Goal: Task Accomplishment & Management: Use online tool/utility

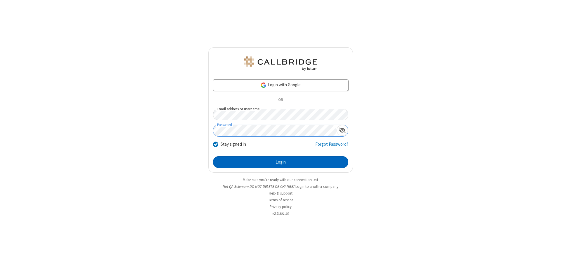
click at [281, 162] on button "Login" at bounding box center [280, 162] width 135 height 12
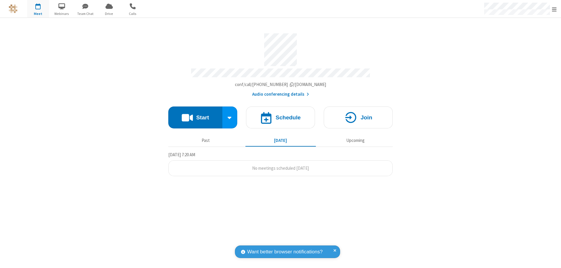
click at [195, 115] on button "Start" at bounding box center [195, 117] width 54 height 22
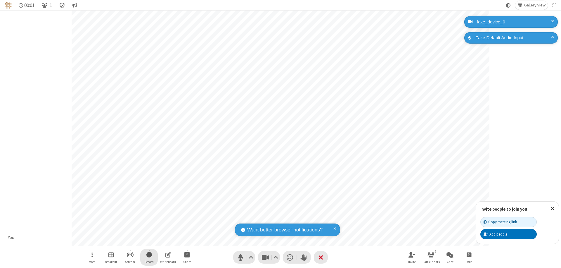
click at [149, 257] on span "Start recording" at bounding box center [149, 254] width 6 height 7
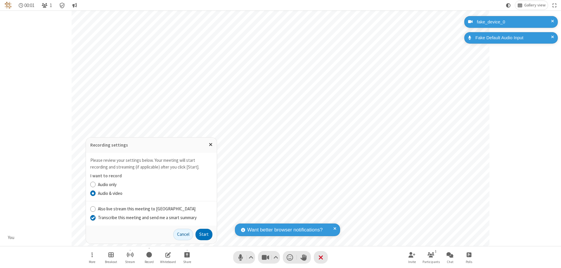
click at [93, 217] on input "Transcribe this meeting and send me a smart summary" at bounding box center [93, 217] width 6 height 6
click at [204, 234] on button "Start" at bounding box center [204, 235] width 17 height 12
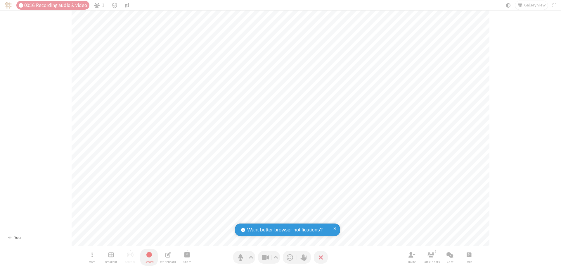
click at [149, 257] on span "Stop recording" at bounding box center [149, 254] width 7 height 7
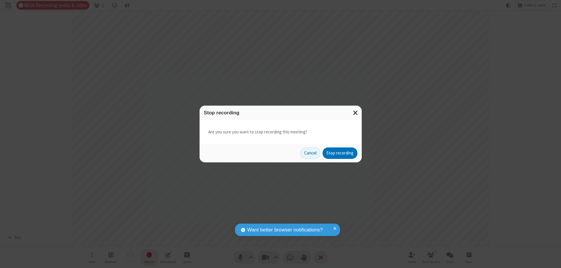
click at [340, 153] on button "Stop recording" at bounding box center [340, 153] width 35 height 12
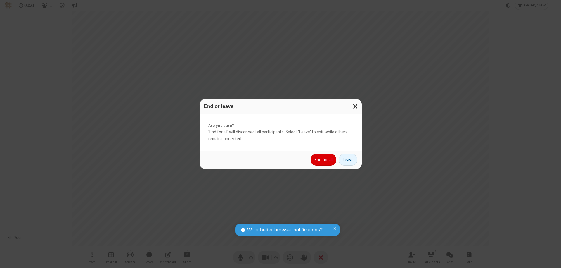
click at [324, 160] on button "End for all" at bounding box center [324, 160] width 26 height 12
